Goal: Transaction & Acquisition: Purchase product/service

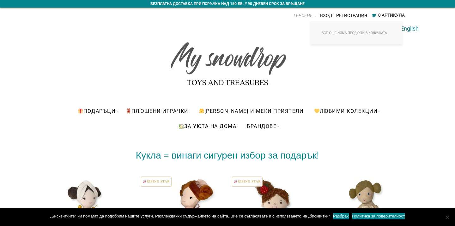
click at [379, 15] on div "0 Артикула" at bounding box center [391, 15] width 27 height 5
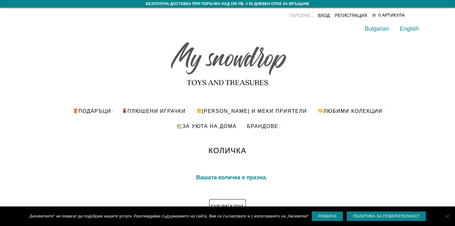
click at [238, 49] on img at bounding box center [227, 61] width 120 height 60
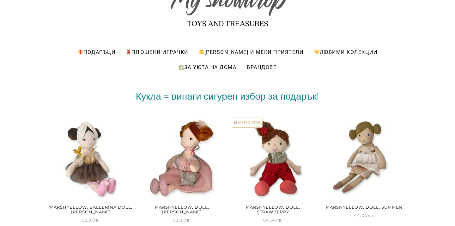
scroll to position [118, 0]
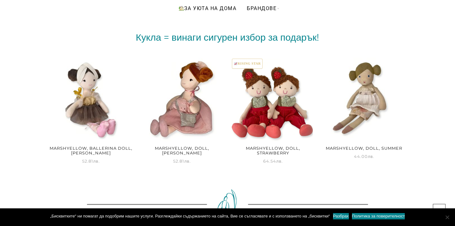
click at [279, 136] on img at bounding box center [273, 100] width 84 height 84
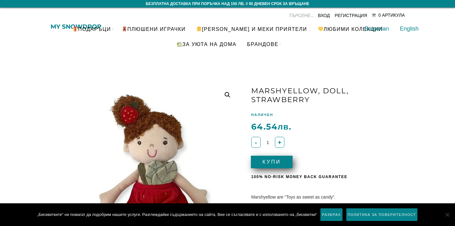
click at [284, 167] on button "Купи" at bounding box center [272, 162] width 42 height 13
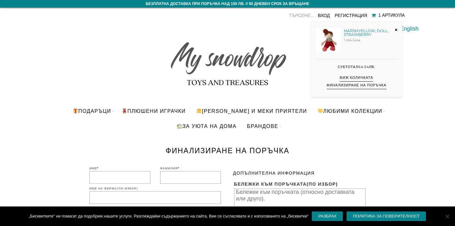
click at [367, 30] on link "Marshyellow, Doll, Strawberry" at bounding box center [367, 33] width 49 height 8
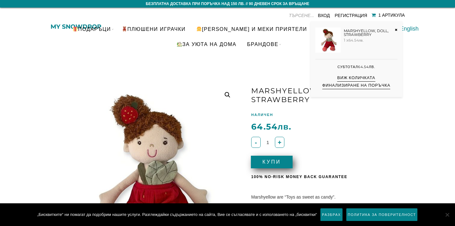
click at [388, 17] on div "1 Артикула" at bounding box center [391, 15] width 27 height 5
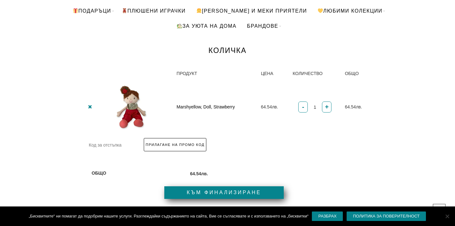
scroll to position [117, 0]
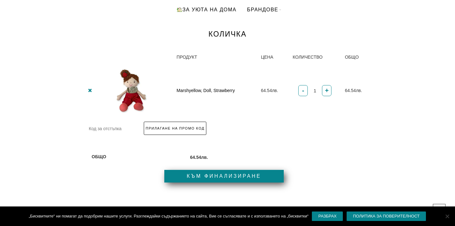
click at [249, 174] on link "Към финализиране" at bounding box center [223, 176] width 119 height 13
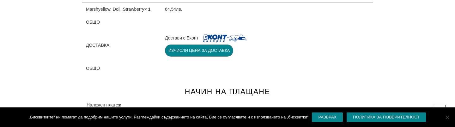
scroll to position [370, 0]
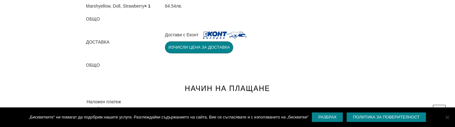
click at [171, 50] on button "Изчисли цена за доставка" at bounding box center [199, 47] width 68 height 12
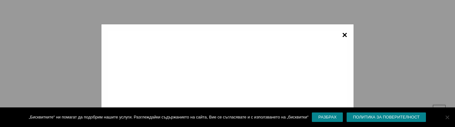
click at [344, 35] on span "×" at bounding box center [344, 35] width 5 height 9
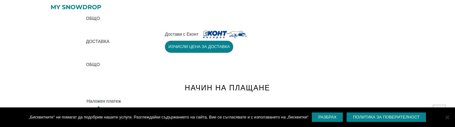
scroll to position [364, 0]
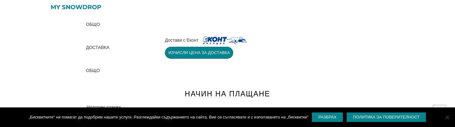
click at [175, 52] on button "Изчисли цена за доставка" at bounding box center [199, 53] width 68 height 12
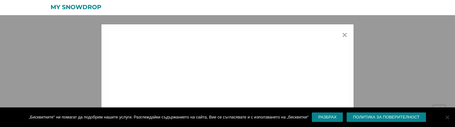
click at [79, 51] on div "×" at bounding box center [227, 63] width 455 height 127
click at [133, 28] on div "×" at bounding box center [227, 101] width 253 height 155
